Goal: Task Accomplishment & Management: Use online tool/utility

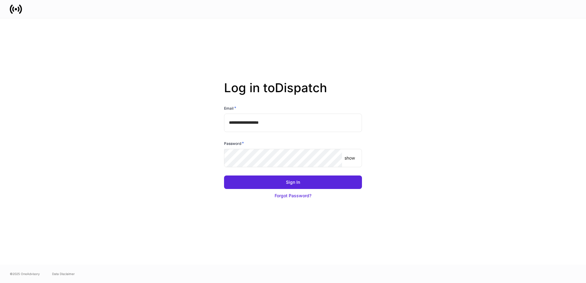
click at [353, 159] on p "show" at bounding box center [349, 158] width 10 height 6
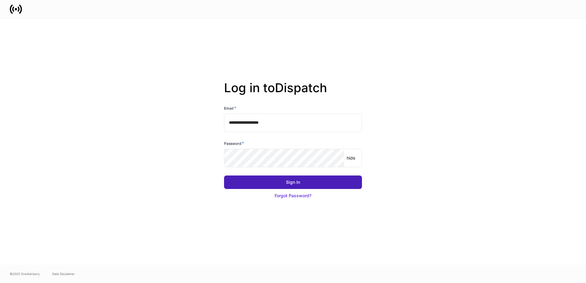
click at [293, 186] on button "Sign In" at bounding box center [293, 181] width 138 height 13
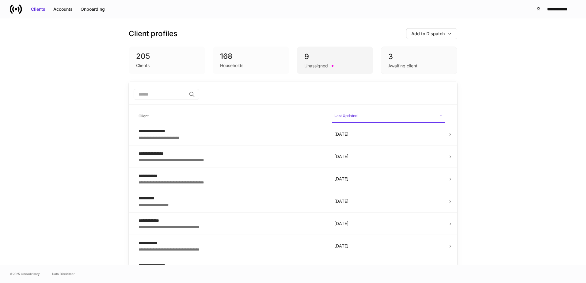
click at [327, 55] on div "9" at bounding box center [334, 57] width 61 height 10
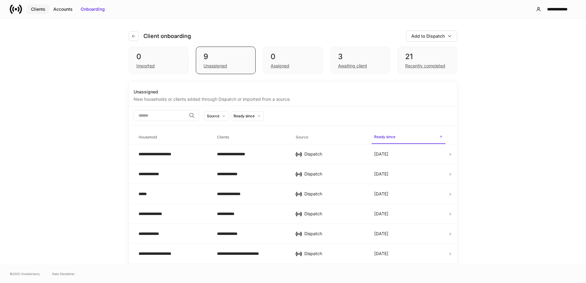
click at [35, 9] on div "Clients" at bounding box center [38, 9] width 14 height 6
